Goal: Check status: Check status

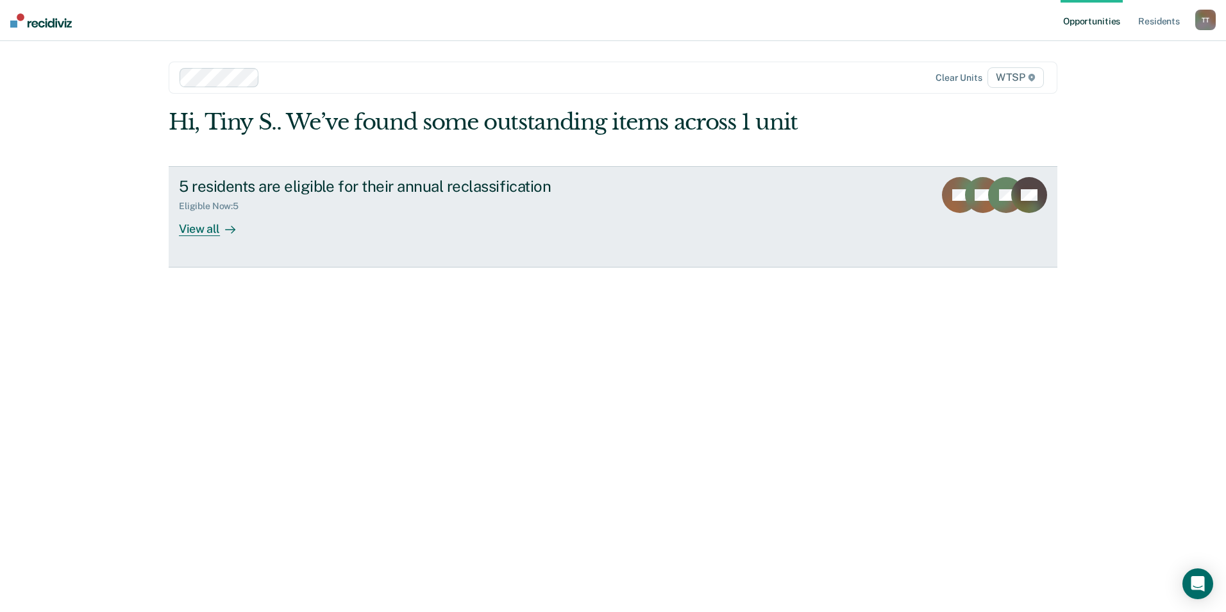
click at [425, 182] on div "5 residents are eligible for their annual reclassification" at bounding box center [404, 186] width 450 height 19
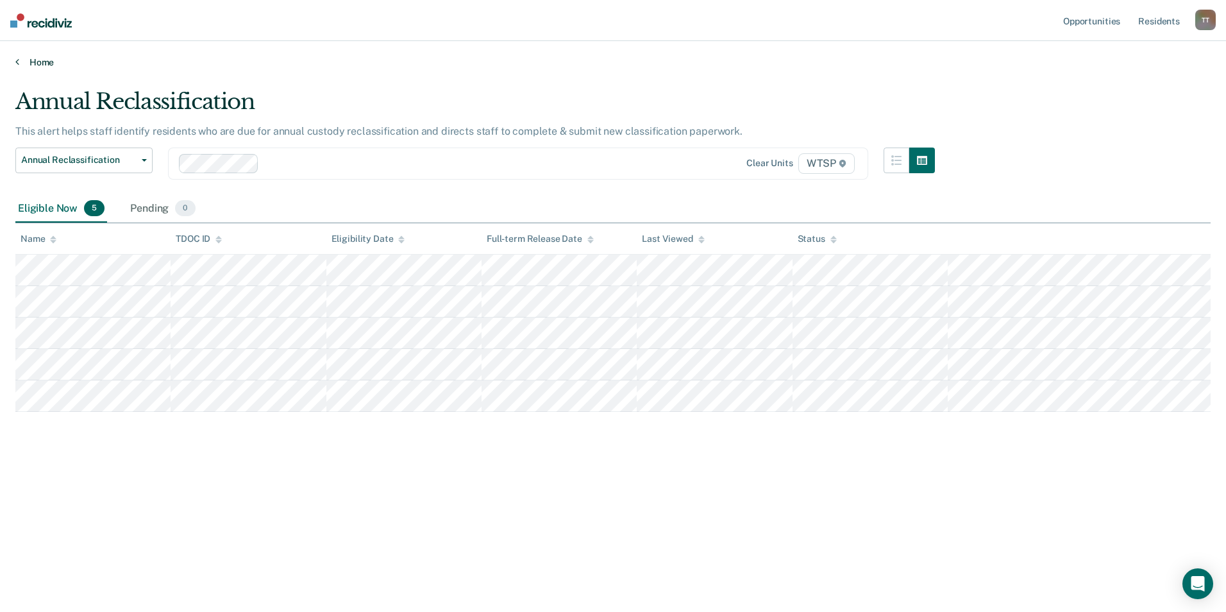
click at [49, 61] on link "Home" at bounding box center [612, 62] width 1195 height 12
